Goal: Information Seeking & Learning: Check status

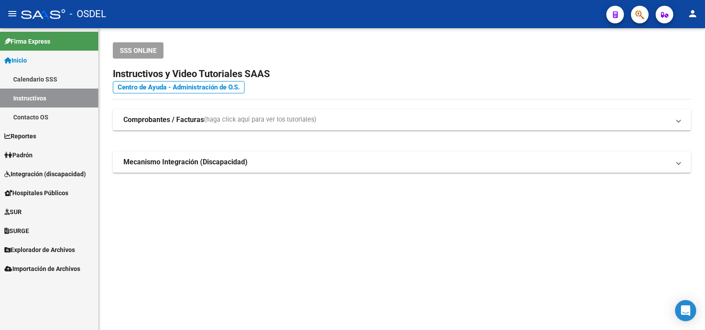
click at [24, 151] on span "Padrón" at bounding box center [18, 155] width 28 height 10
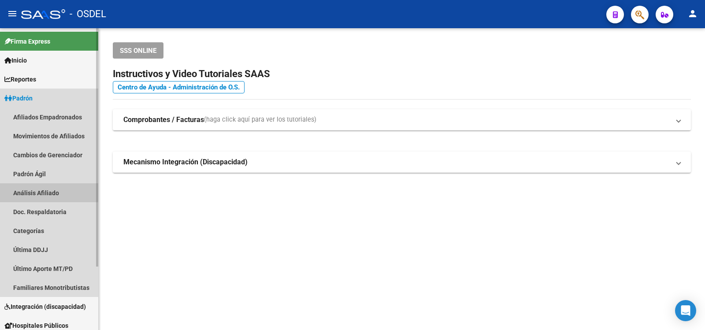
click at [30, 190] on link "Análisis Afiliado" at bounding box center [49, 192] width 98 height 19
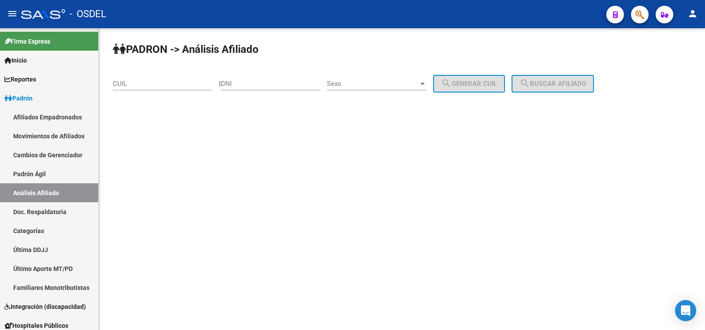
click at [247, 82] on input "DNI" at bounding box center [271, 84] width 100 height 8
type input "12833703"
click at [426, 81] on div at bounding box center [423, 83] width 8 height 7
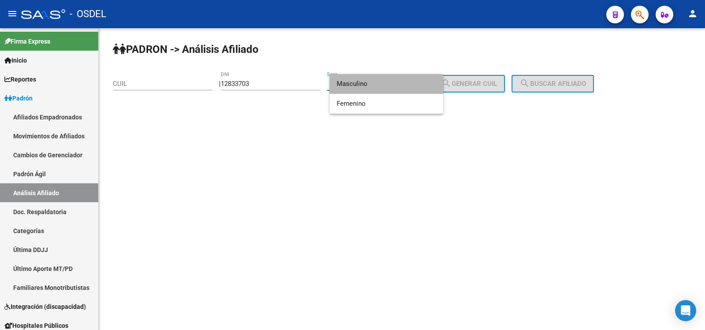
click at [357, 82] on span "Masculino" at bounding box center [387, 84] width 100 height 20
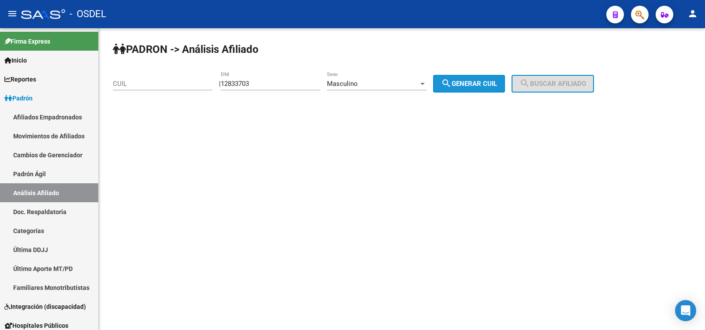
click at [475, 80] on span "search Generar CUIL" at bounding box center [469, 84] width 56 height 8
type input "20-12833703-3"
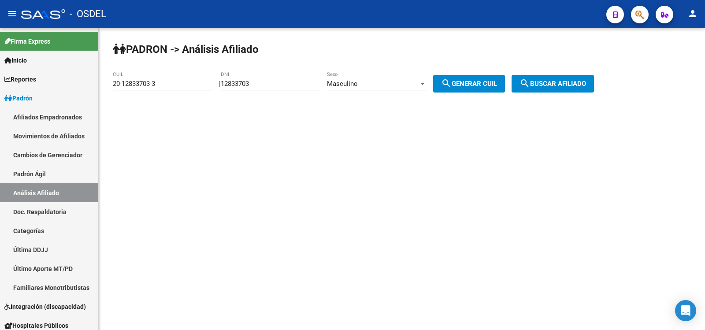
click at [559, 77] on button "search Buscar afiliado" at bounding box center [553, 84] width 82 height 18
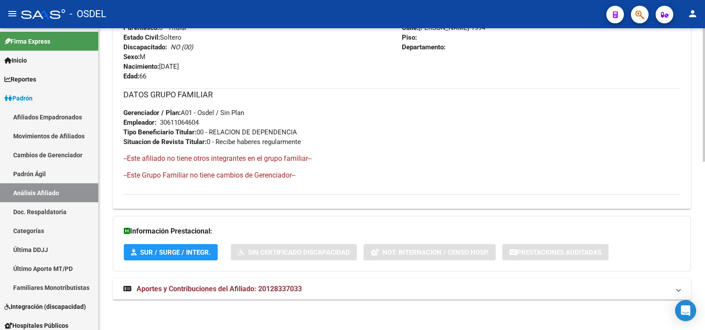
scroll to position [380, 0]
click at [226, 287] on span "Aportes y Contribuciones del Afiliado: 20128337033" at bounding box center [219, 288] width 165 height 8
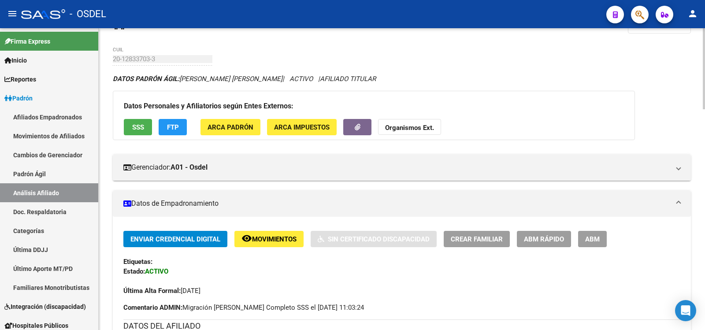
scroll to position [0, 0]
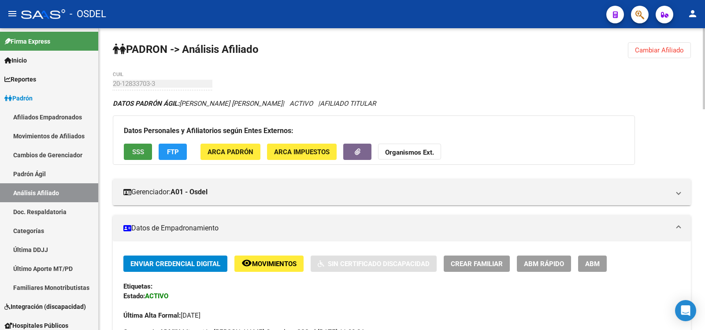
click at [137, 148] on span "SSS" at bounding box center [138, 152] width 12 height 8
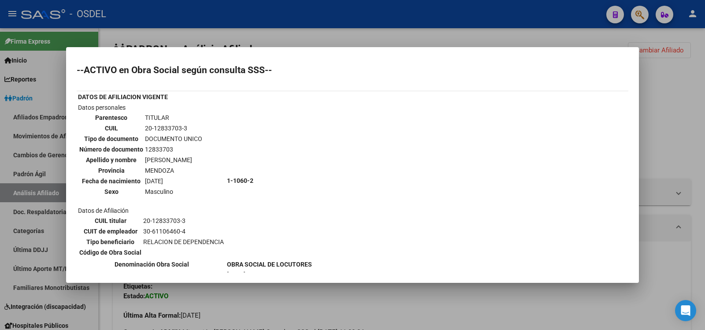
drag, startPoint x: 536, startPoint y: 12, endPoint x: 527, endPoint y: 22, distance: 13.4
click at [535, 13] on div at bounding box center [352, 165] width 705 height 330
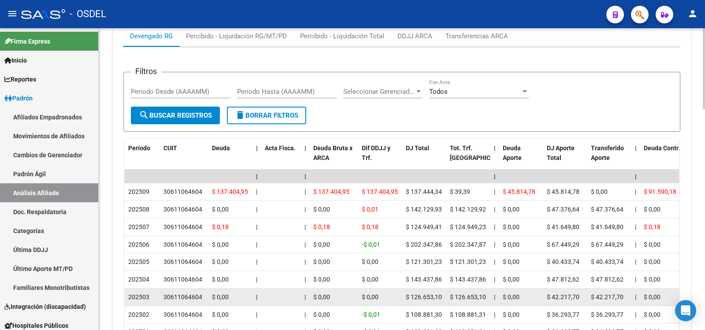
scroll to position [749, 0]
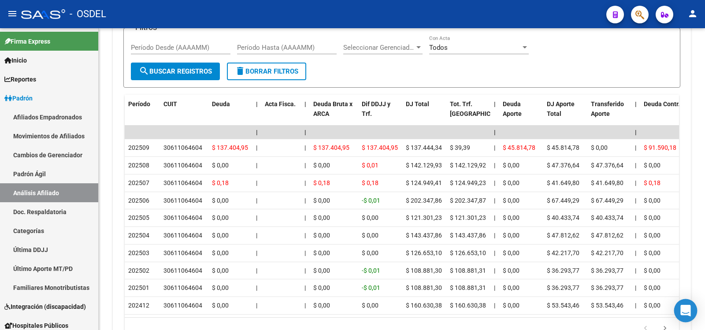
click at [676, 321] on body "menu - OSDEL person Firma Express Inicio Calendario SSS Instructivos Contacto O…" at bounding box center [352, 165] width 705 height 330
click at [676, 317] on datatable-body "| | | | | | | | | | | | | 202509 30611064604 $ 137.404,95 | | $ 137.404,95 $ 13…" at bounding box center [402, 222] width 554 height 192
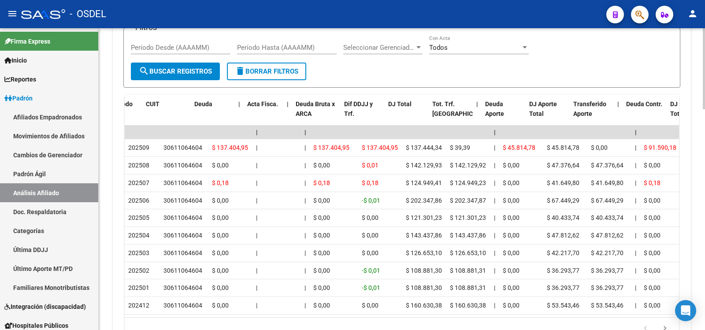
scroll to position [0, 18]
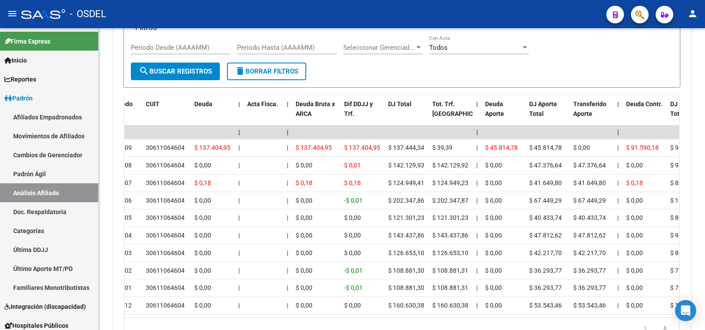
click at [694, 12] on mat-icon "person" at bounding box center [692, 13] width 11 height 11
click at [679, 56] on button "exit_to_app Salir" at bounding box center [675, 58] width 54 height 21
